Goal: Information Seeking & Learning: Learn about a topic

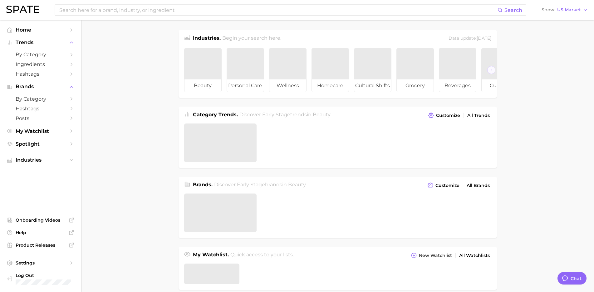
type textarea "x"
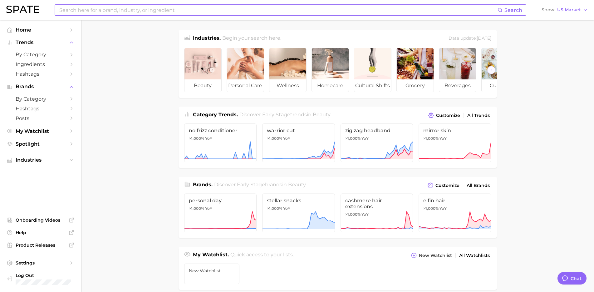
click at [163, 10] on input at bounding box center [278, 10] width 439 height 11
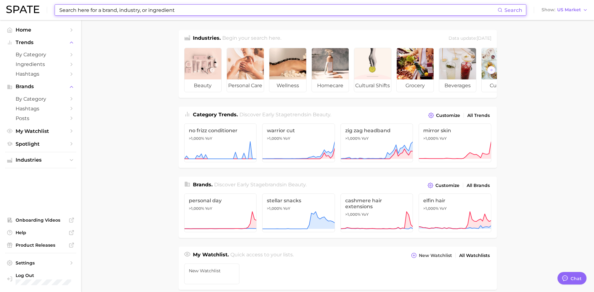
click at [163, 10] on input at bounding box center [278, 10] width 439 height 11
click at [160, 11] on input at bounding box center [278, 10] width 439 height 11
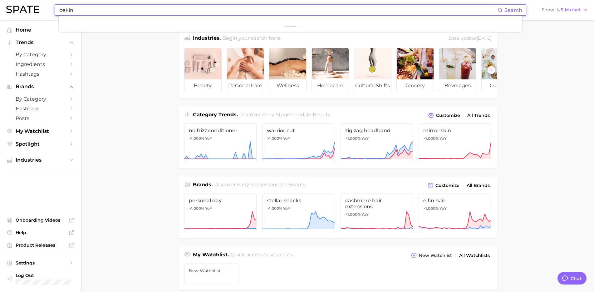
type input "baking"
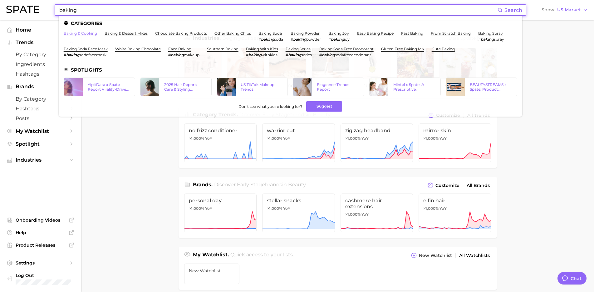
click at [90, 33] on link "baking & cooking" at bounding box center [80, 33] width 33 height 5
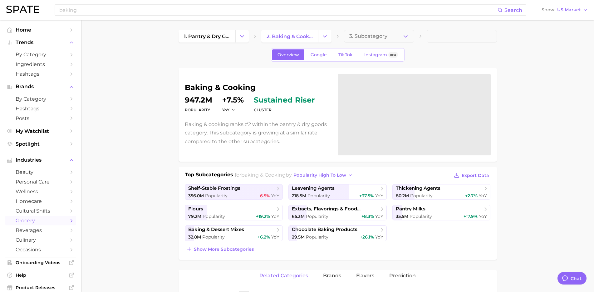
type textarea "x"
click at [323, 51] on link "Google" at bounding box center [318, 54] width 27 height 11
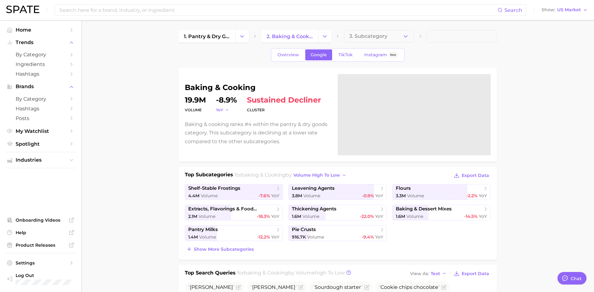
click at [224, 111] on button "YoY" at bounding box center [222, 109] width 13 height 5
click at [183, 131] on div "baking & cooking volume 19.9m YoY YoY QoQ MoM -8.9% cluster sustained decliner …" at bounding box center [338, 115] width 318 height 94
click at [346, 58] on link "TikTok" at bounding box center [345, 54] width 25 height 11
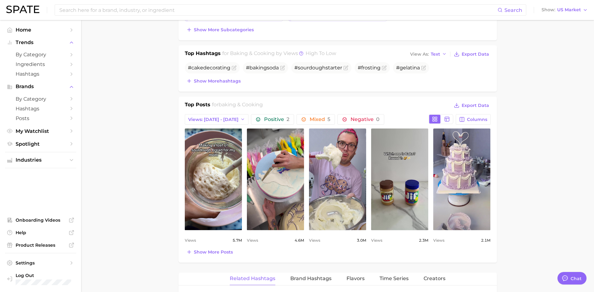
scroll to position [221, 0]
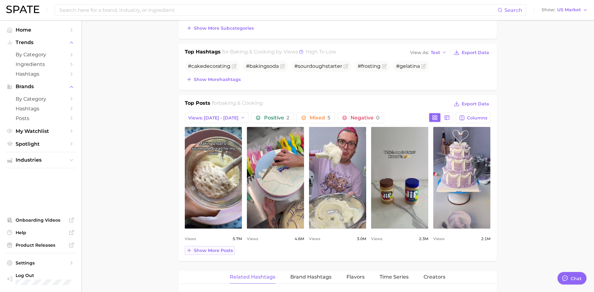
click at [213, 249] on span "Show more posts" at bounding box center [213, 250] width 39 height 5
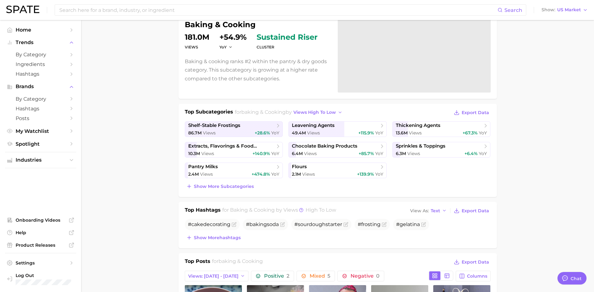
scroll to position [0, 0]
